Goal: Navigation & Orientation: Find specific page/section

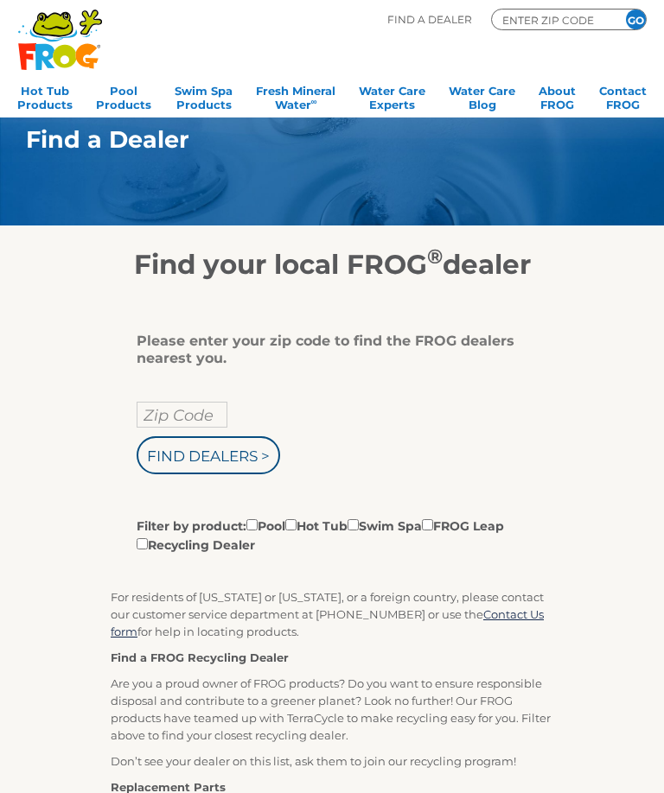
click at [184, 415] on input "Zip Code" at bounding box center [182, 415] width 91 height 26
type input "13787"
click at [244, 455] on input "Find Dealers >" at bounding box center [208, 455] width 143 height 38
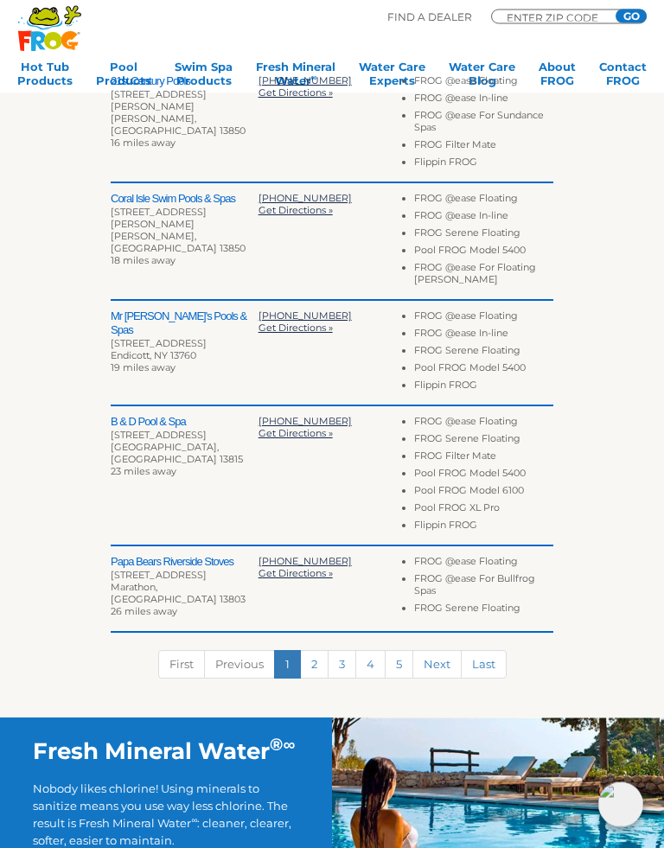
scroll to position [582, 0]
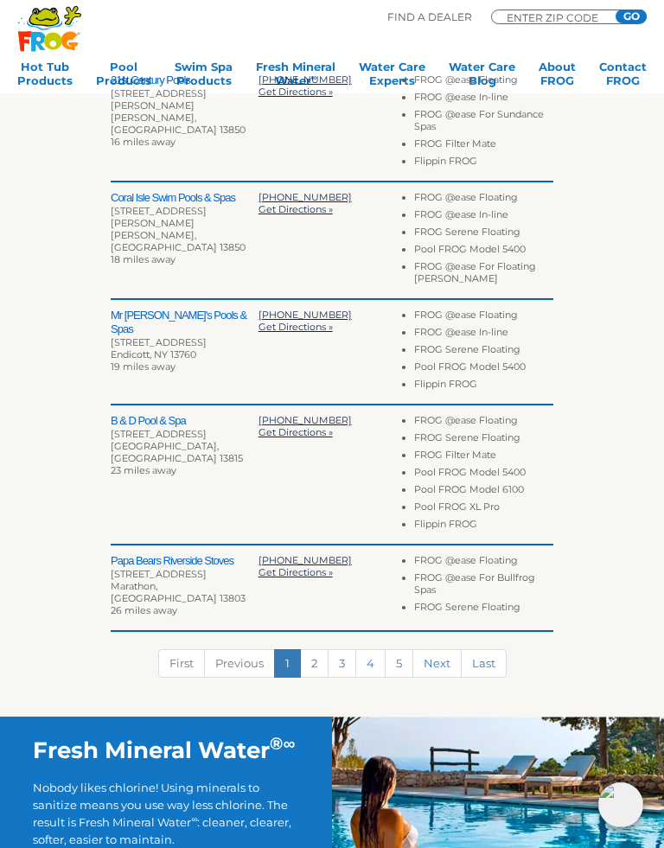
click at [437, 660] on link "Next" at bounding box center [436, 663] width 49 height 29
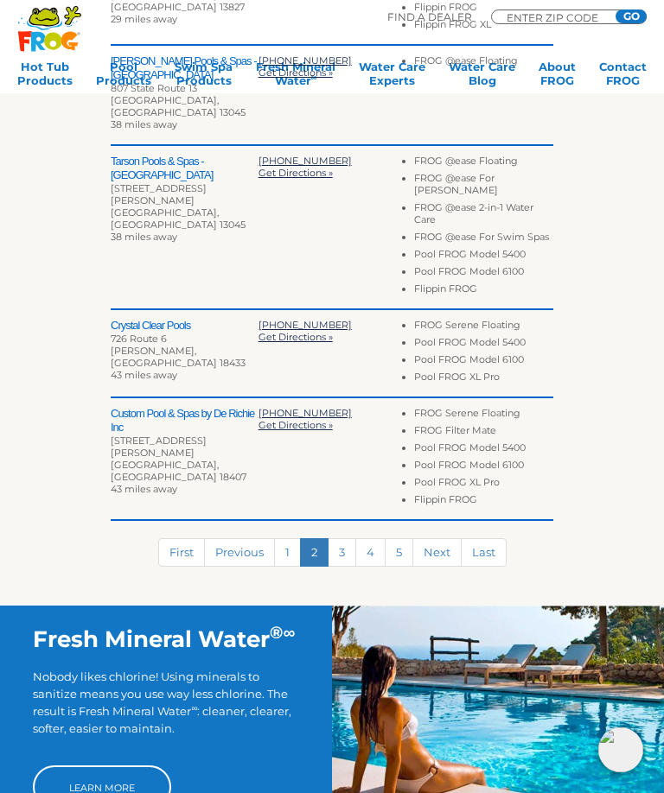
scroll to position [705, 0]
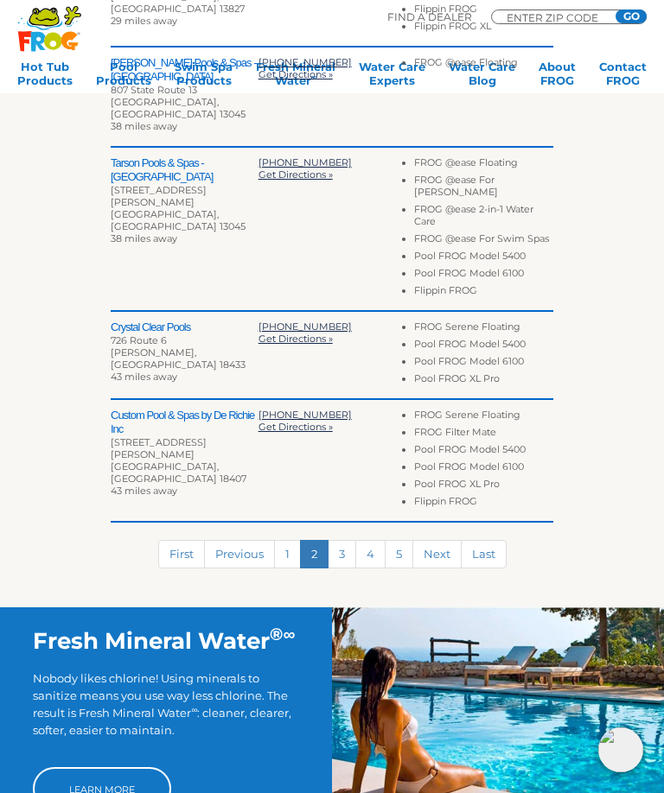
click at [349, 540] on link "3" at bounding box center [342, 554] width 29 height 29
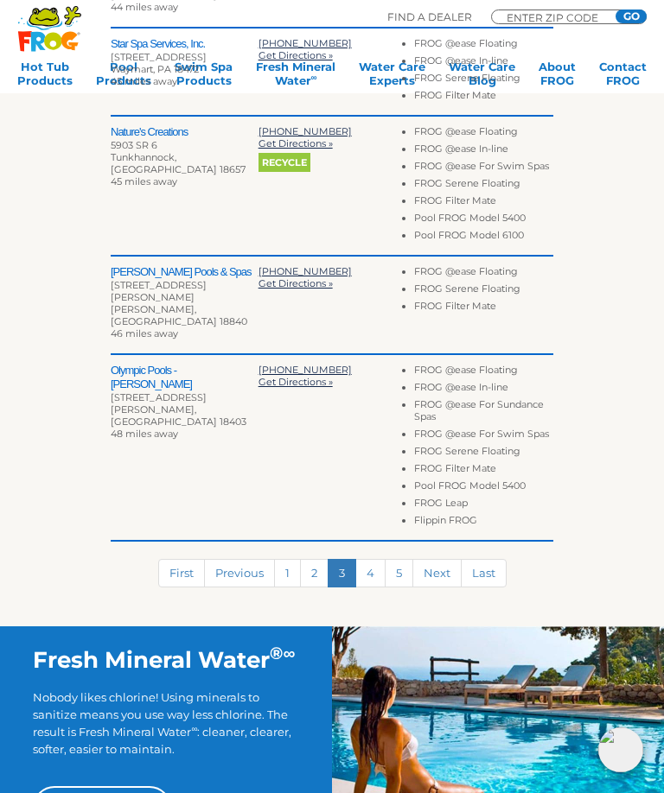
click at [379, 559] on link "4" at bounding box center [370, 573] width 30 height 29
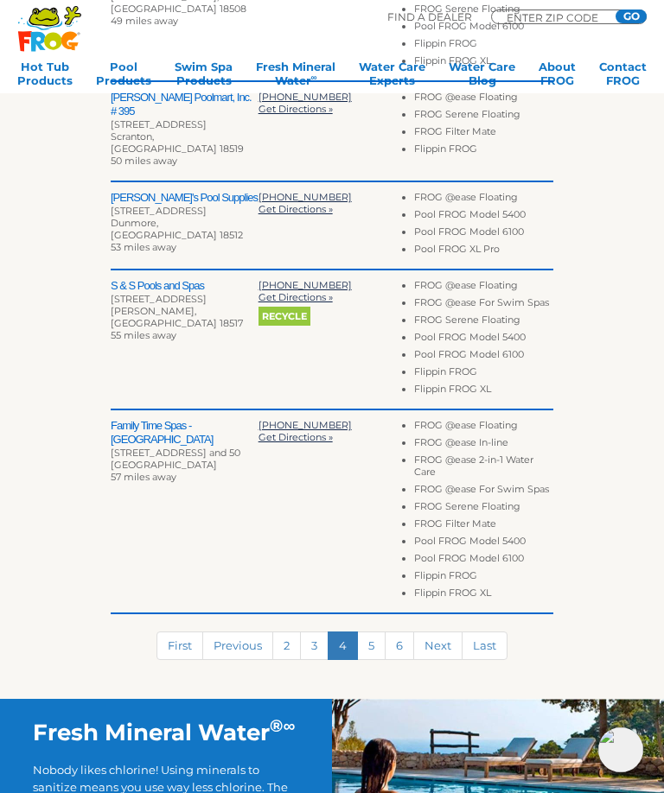
click at [372, 646] on link "5" at bounding box center [371, 646] width 29 height 29
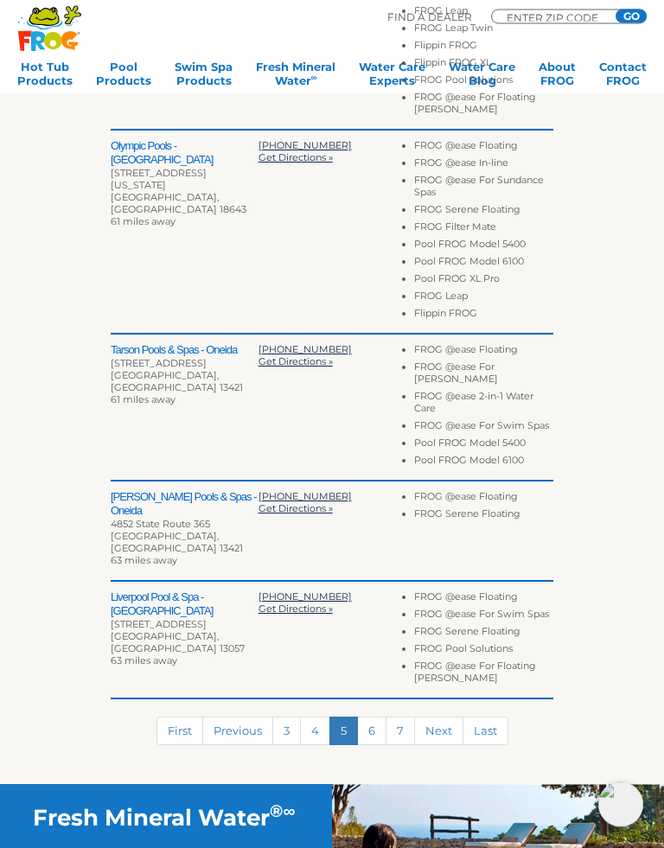
scroll to position [721, 0]
click at [381, 716] on link "6" at bounding box center [371, 730] width 29 height 29
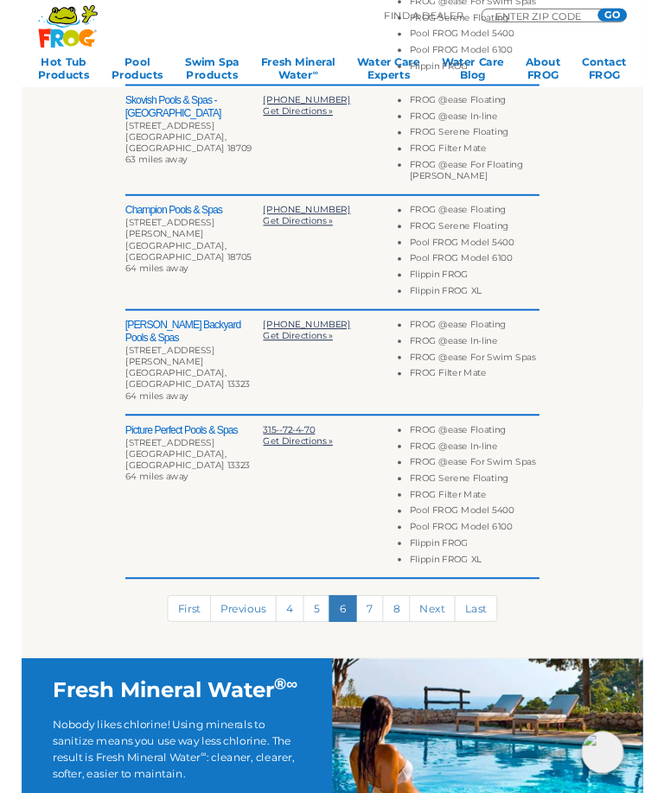
scroll to position [0, 0]
